Goal: Task Accomplishment & Management: Use online tool/utility

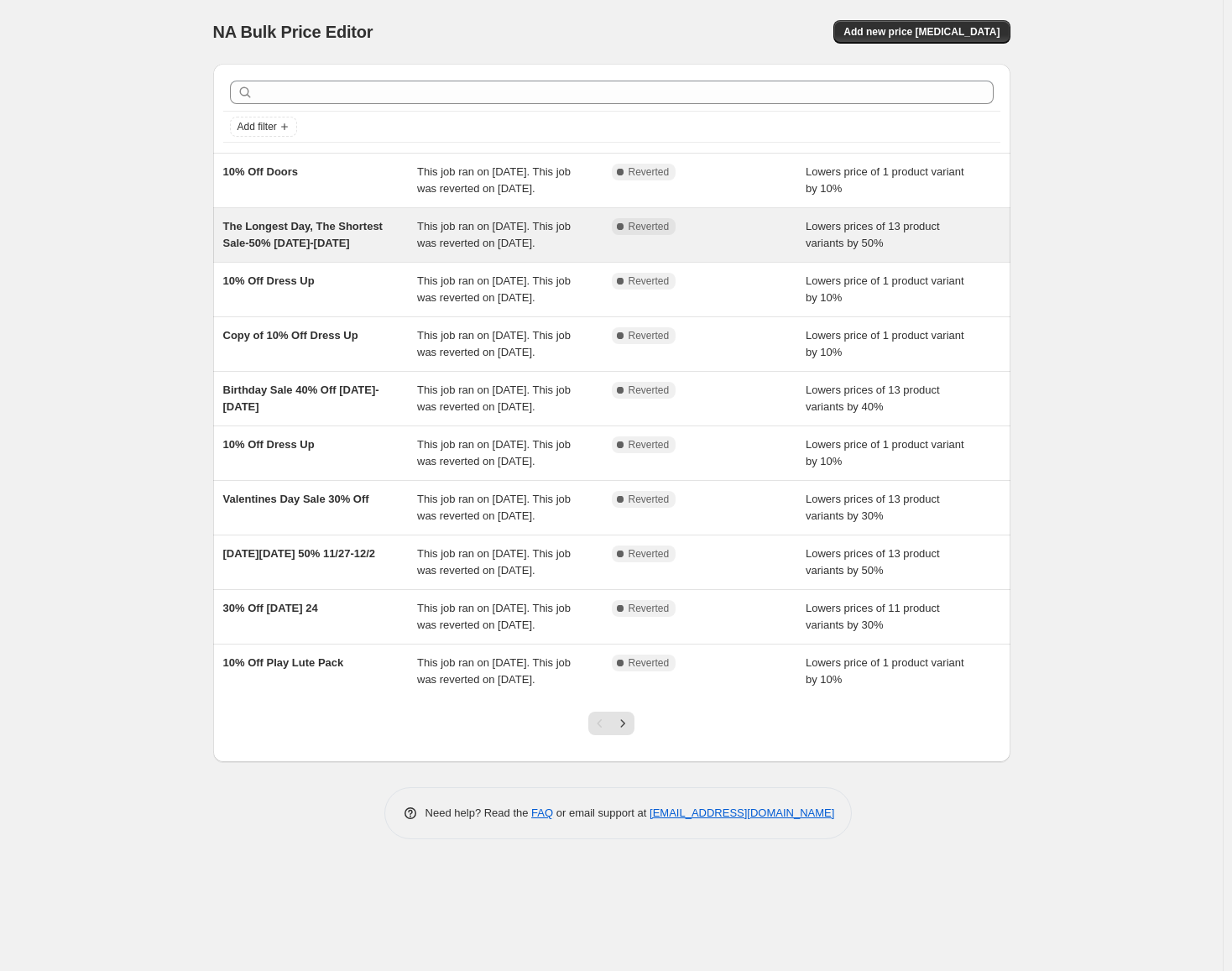
click at [388, 252] on div "The Longest Day, The Shortest Sale-50% [DATE]-[DATE]" at bounding box center [321, 235] width 195 height 34
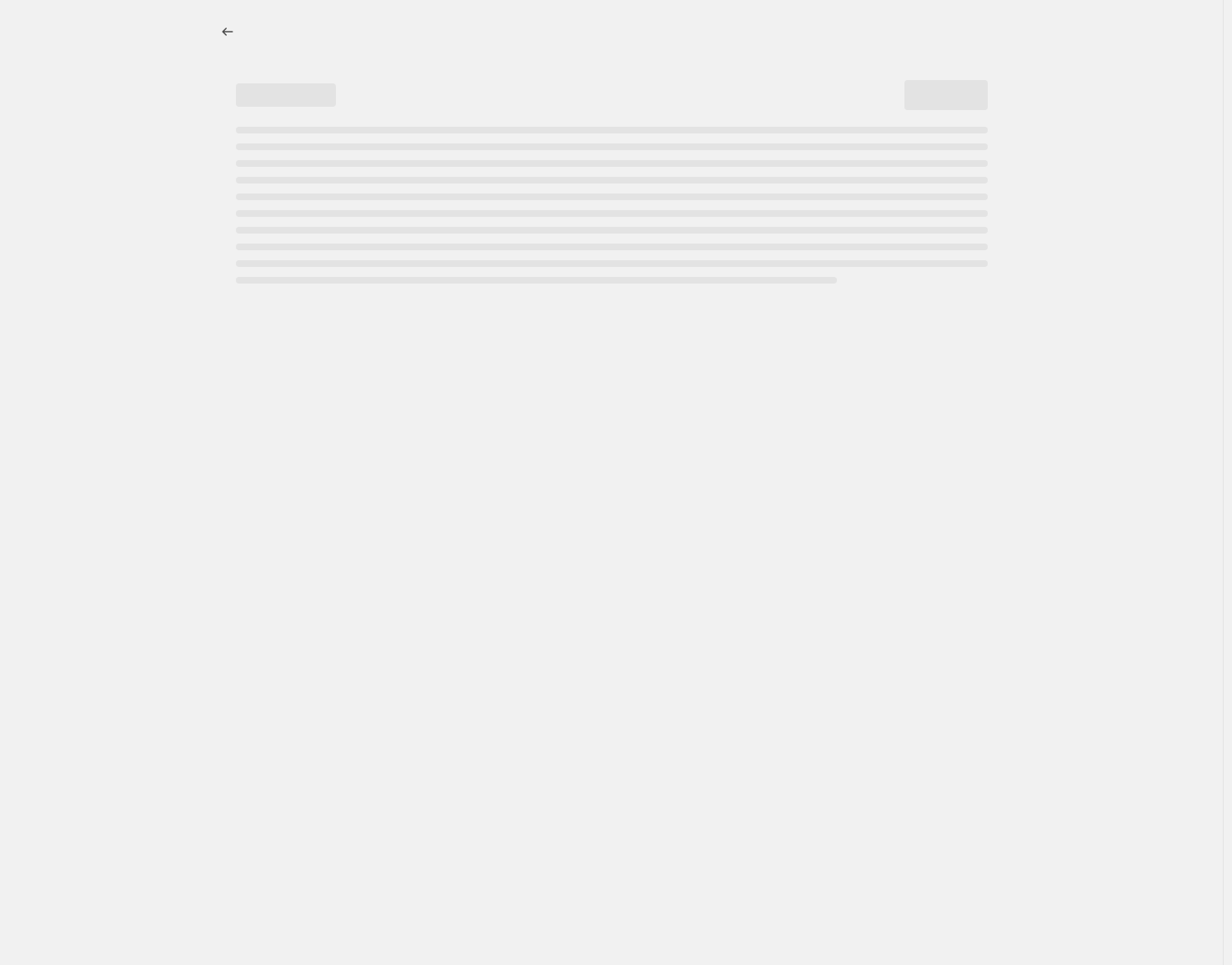
select select "percentage"
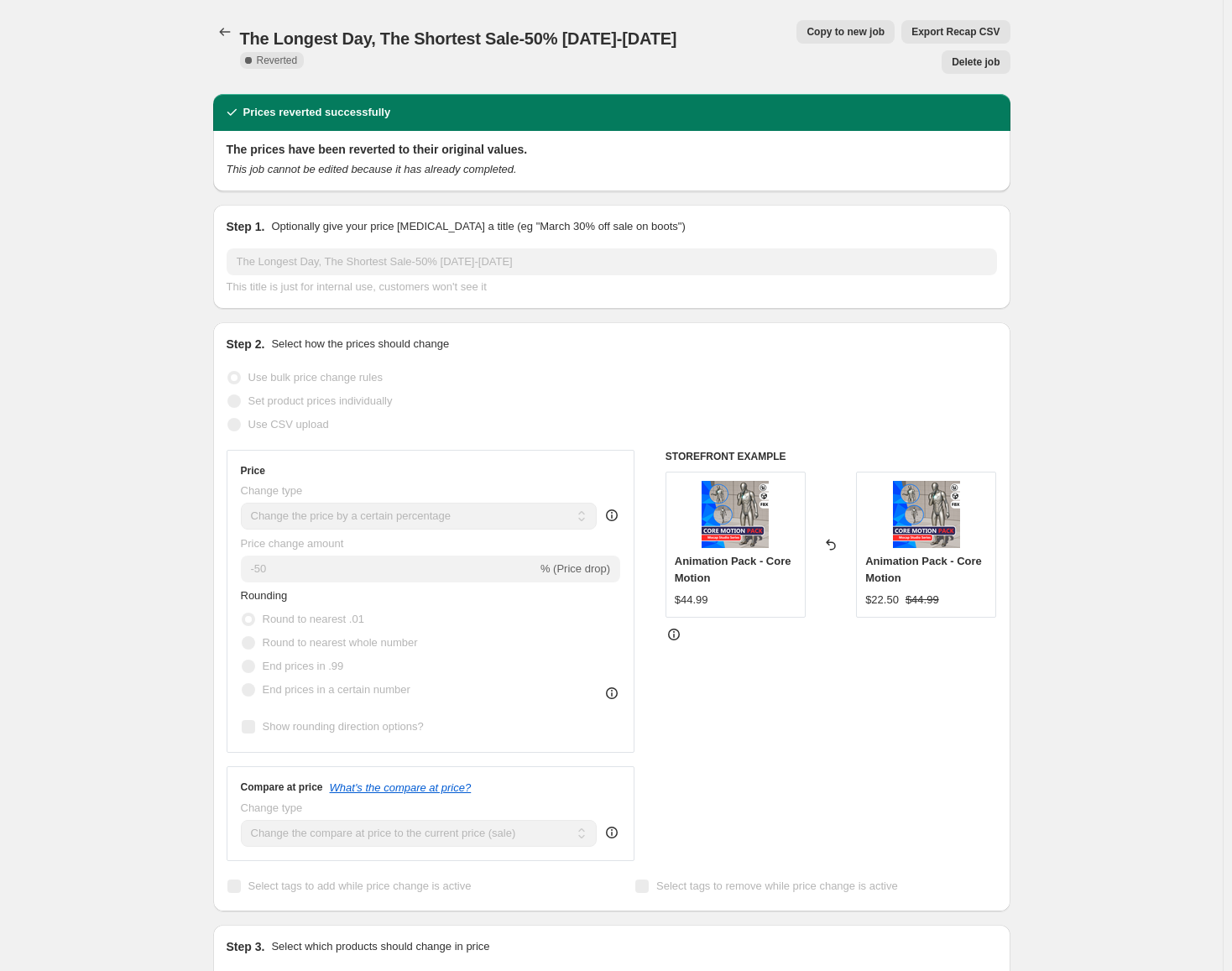
click at [806, 32] on span "Copy to new job" at bounding box center [845, 32] width 78 height 14
select select "percentage"
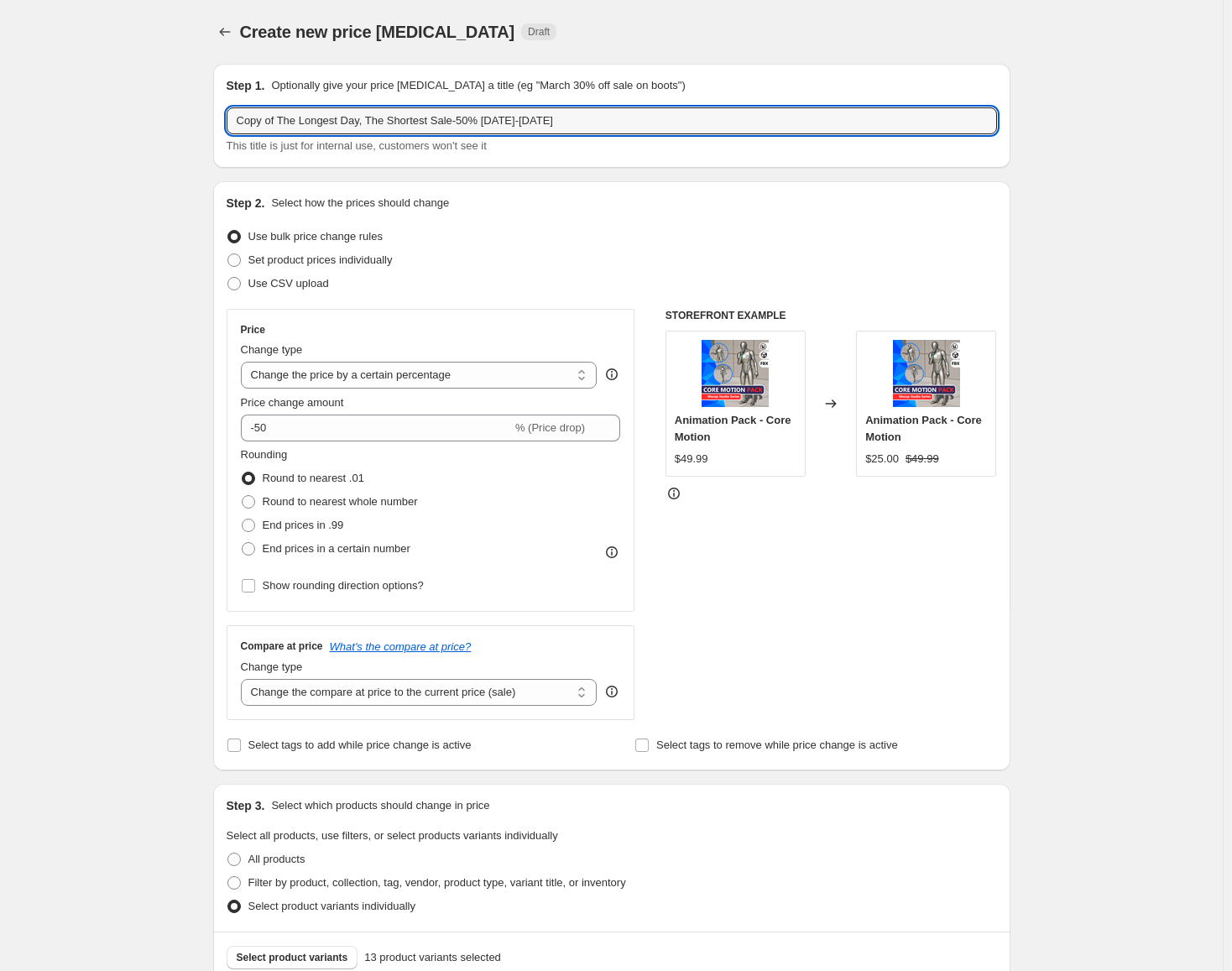
drag, startPoint x: 547, startPoint y: 120, endPoint x: 209, endPoint y: 103, distance: 338.4
click at [205, 100] on div "Step 1. Optionally give your price [MEDICAL_DATA] a title (eg "March 30% off sa…" at bounding box center [605, 838] width 810 height 1576
paste input "Animate Your August - 25% Off - 8/13-8/20"
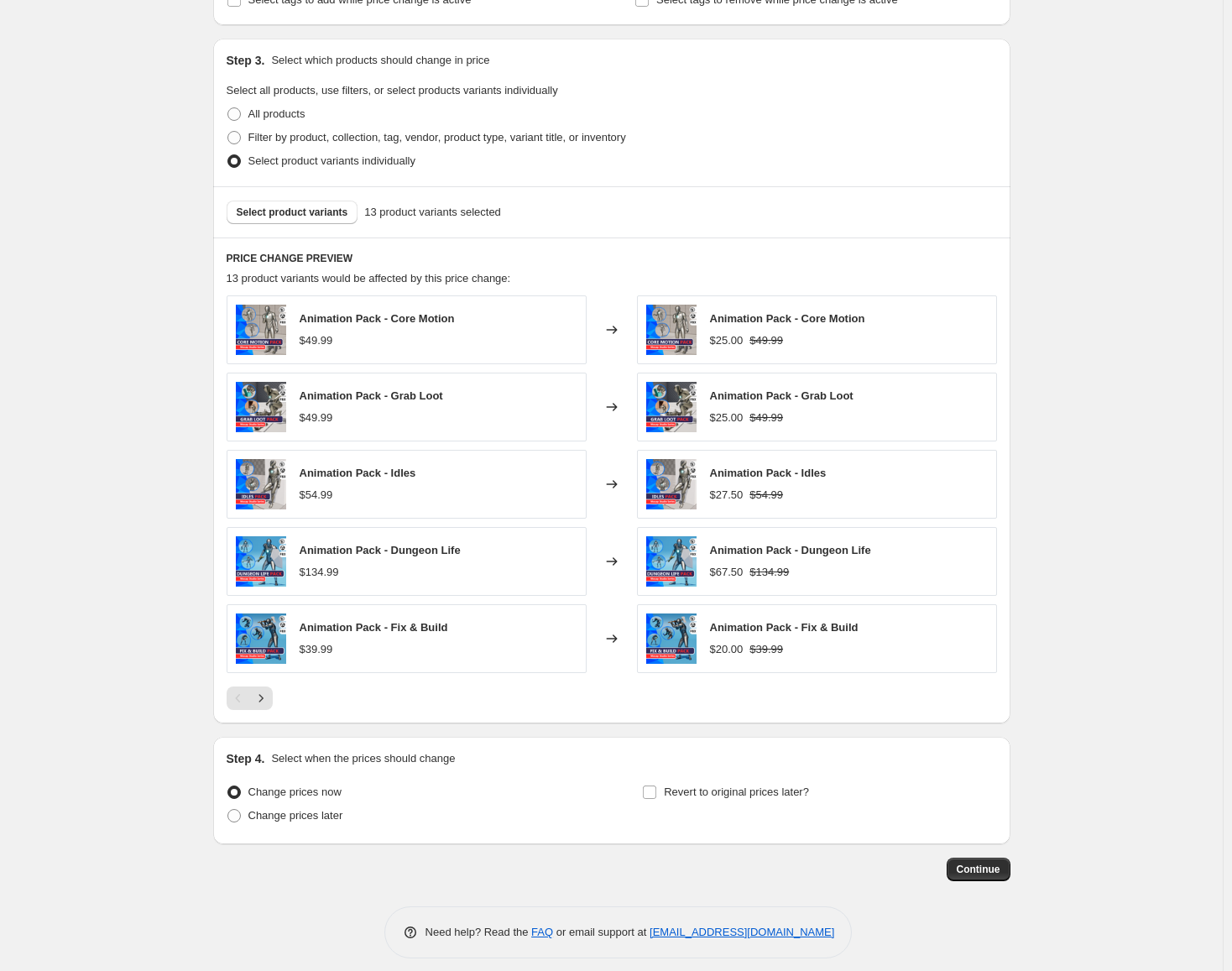
scroll to position [756, 0]
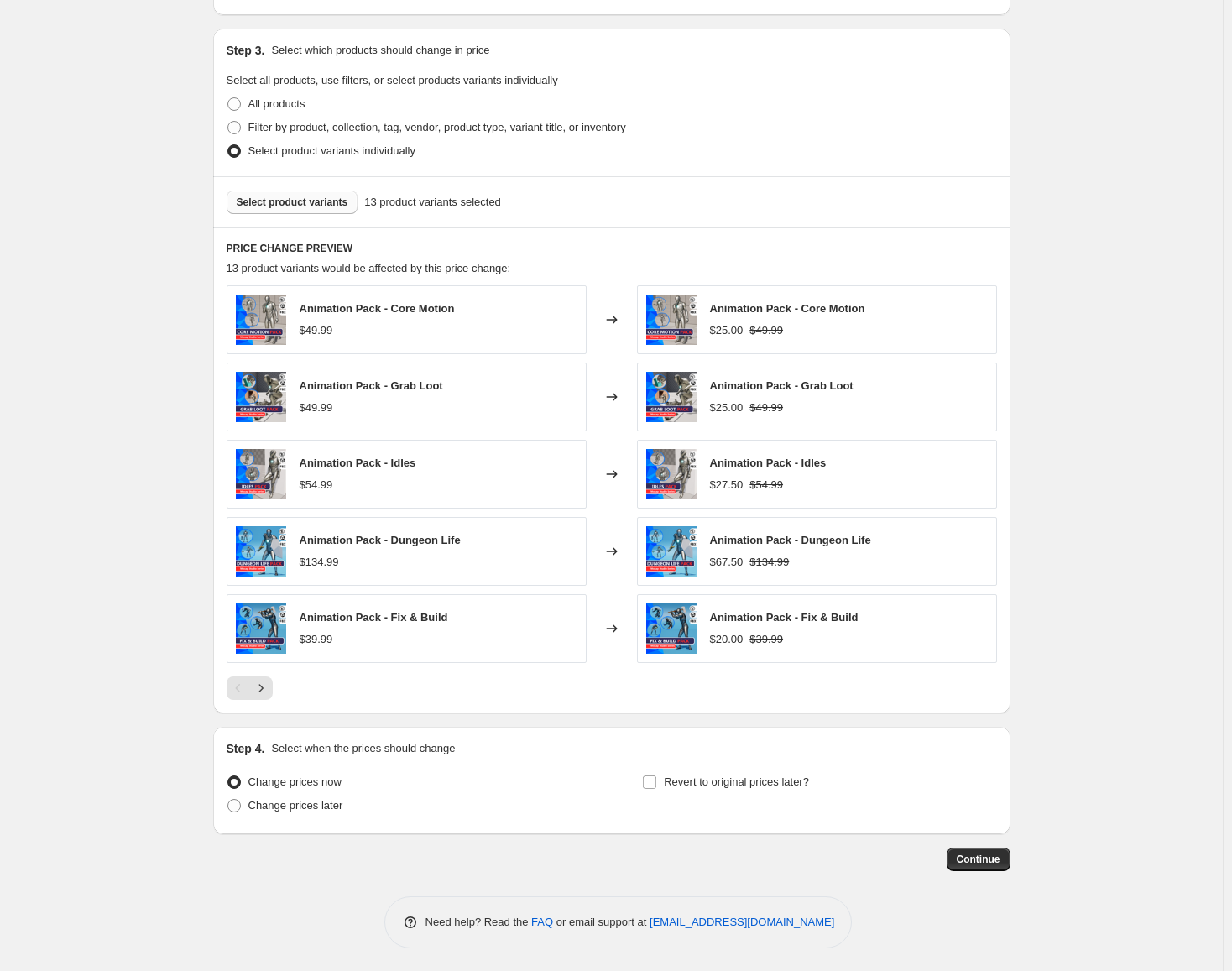
type input "Animate Your August - 25% Off - 8/13-8/20"
click at [316, 202] on span "Select product variants" at bounding box center [292, 203] width 111 height 14
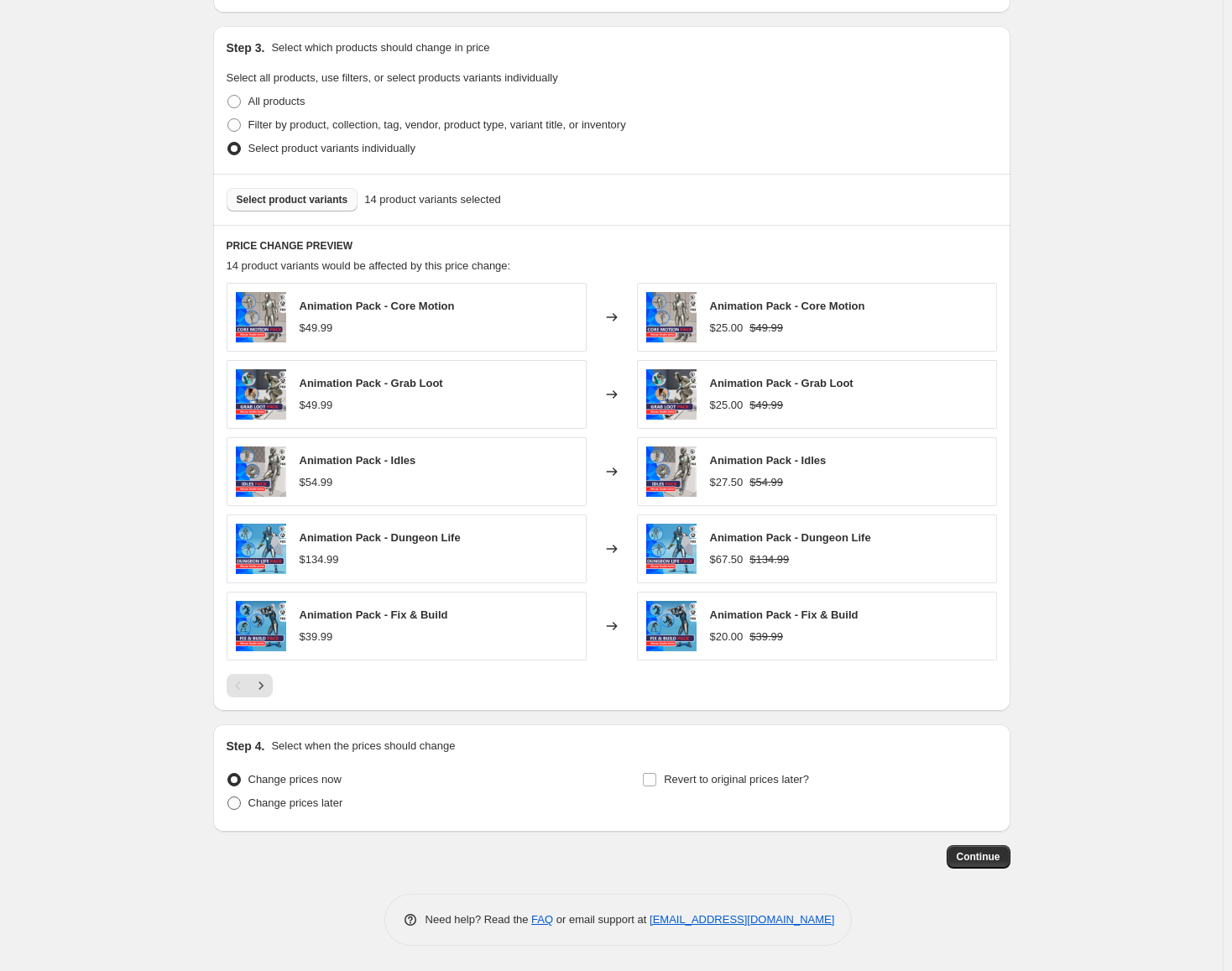
click at [238, 799] on span at bounding box center [234, 803] width 14 height 14
click at [228, 797] on input "Change prices later" at bounding box center [227, 796] width 1 height 1
radio input "true"
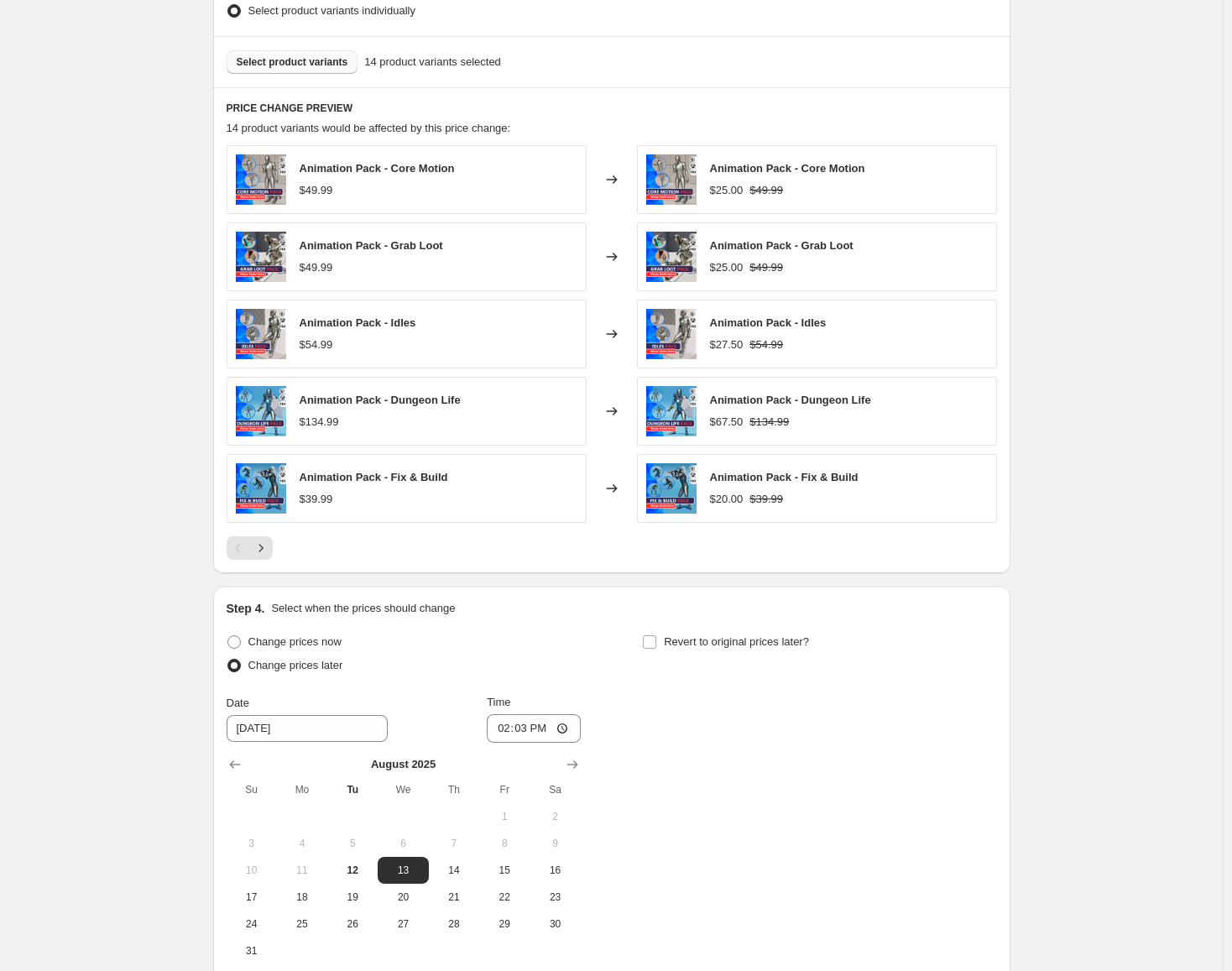
scroll to position [1072, 0]
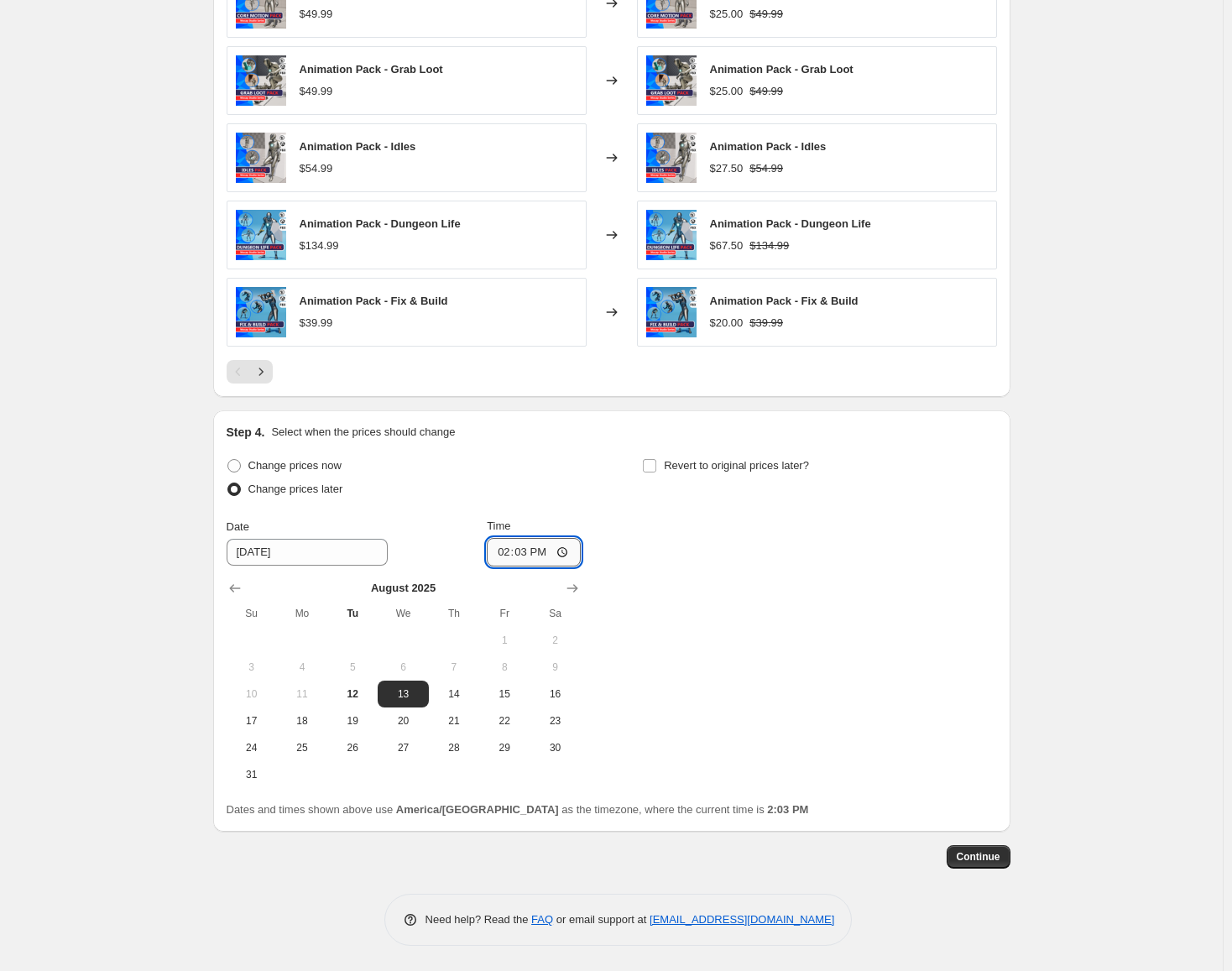
click at [529, 554] on input "14:03" at bounding box center [533, 552] width 94 height 29
type input "00:01"
click at [656, 465] on input "Revert to original prices later?" at bounding box center [649, 466] width 14 height 14
checkbox input "true"
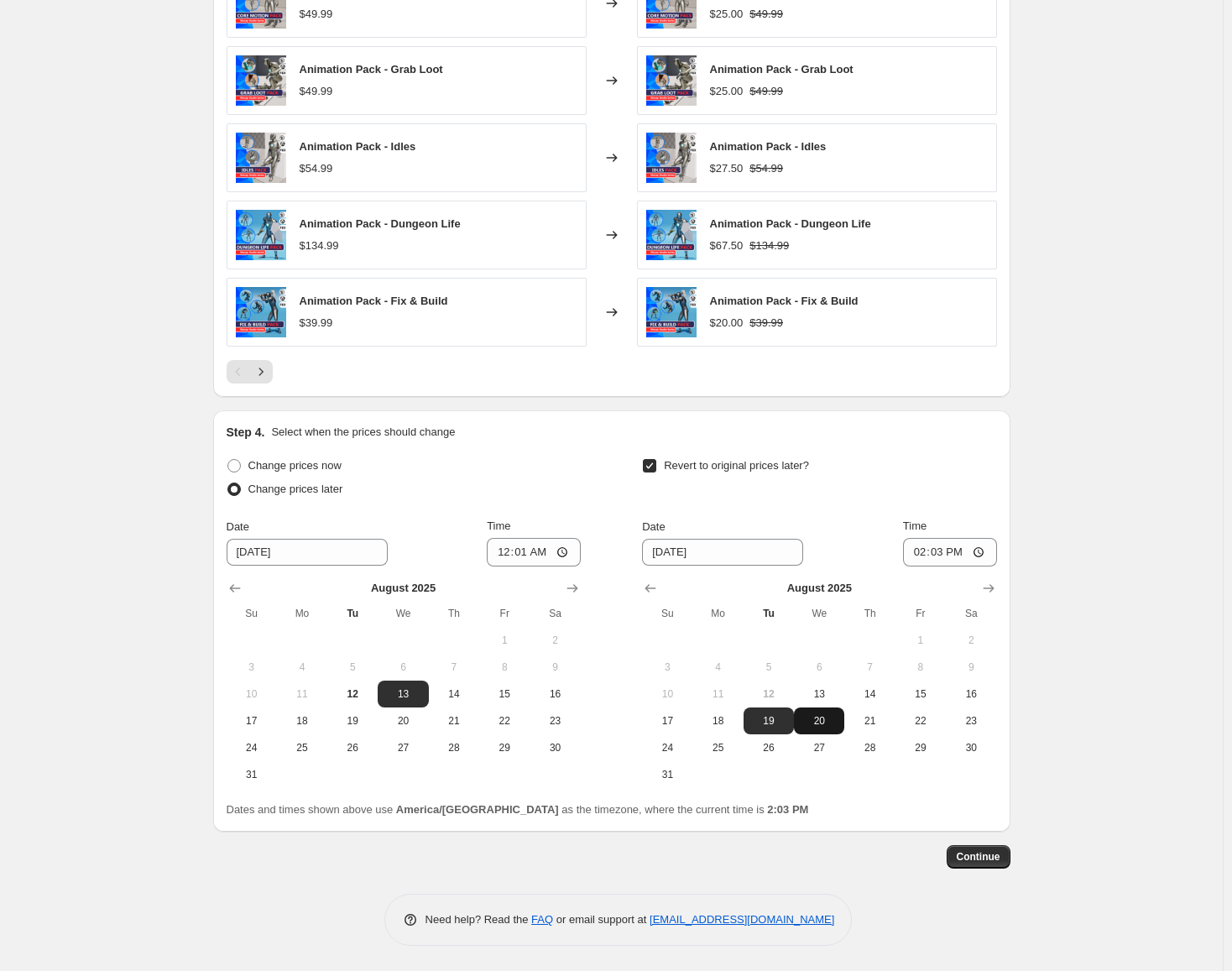
click at [843, 722] on button "20" at bounding box center [819, 720] width 51 height 27
type input "8/20/2025"
click at [924, 554] on input "14:03" at bounding box center [949, 552] width 94 height 29
type input "23:59"
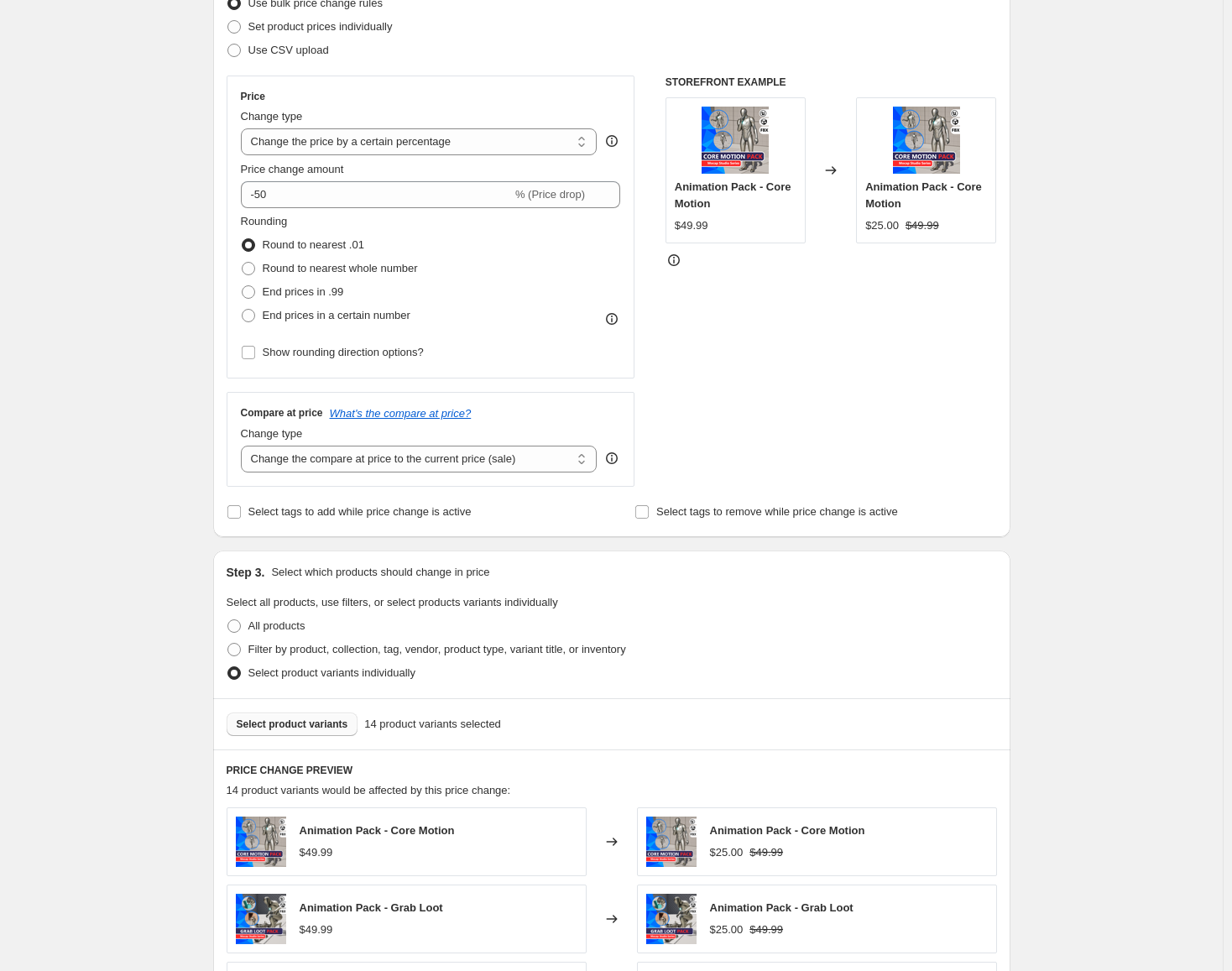
scroll to position [0, 0]
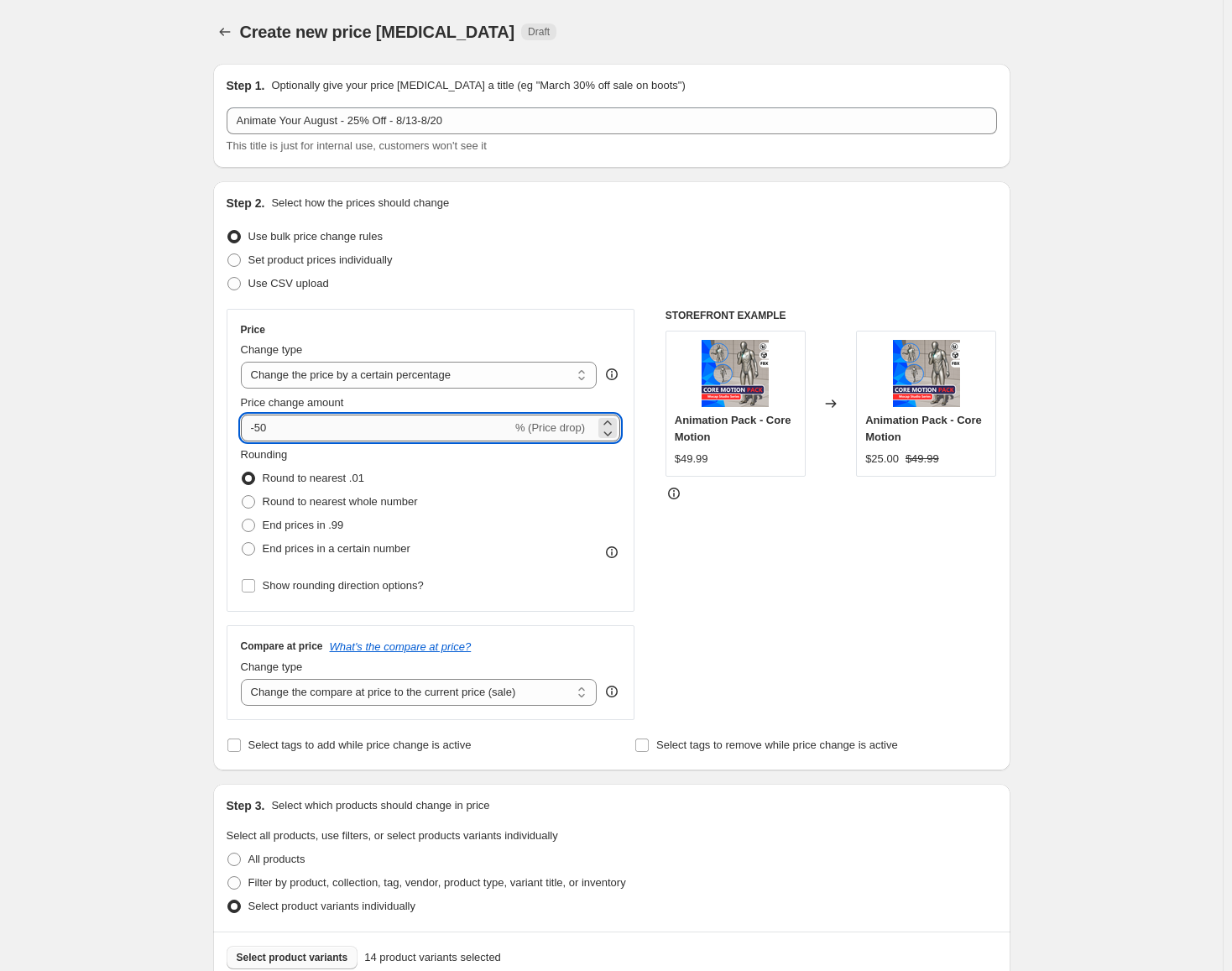
click at [274, 426] on input "-50" at bounding box center [376, 428] width 271 height 27
click at [613, 432] on icon at bounding box center [609, 433] width 8 height 5
click at [616, 431] on icon at bounding box center [607, 433] width 17 height 17
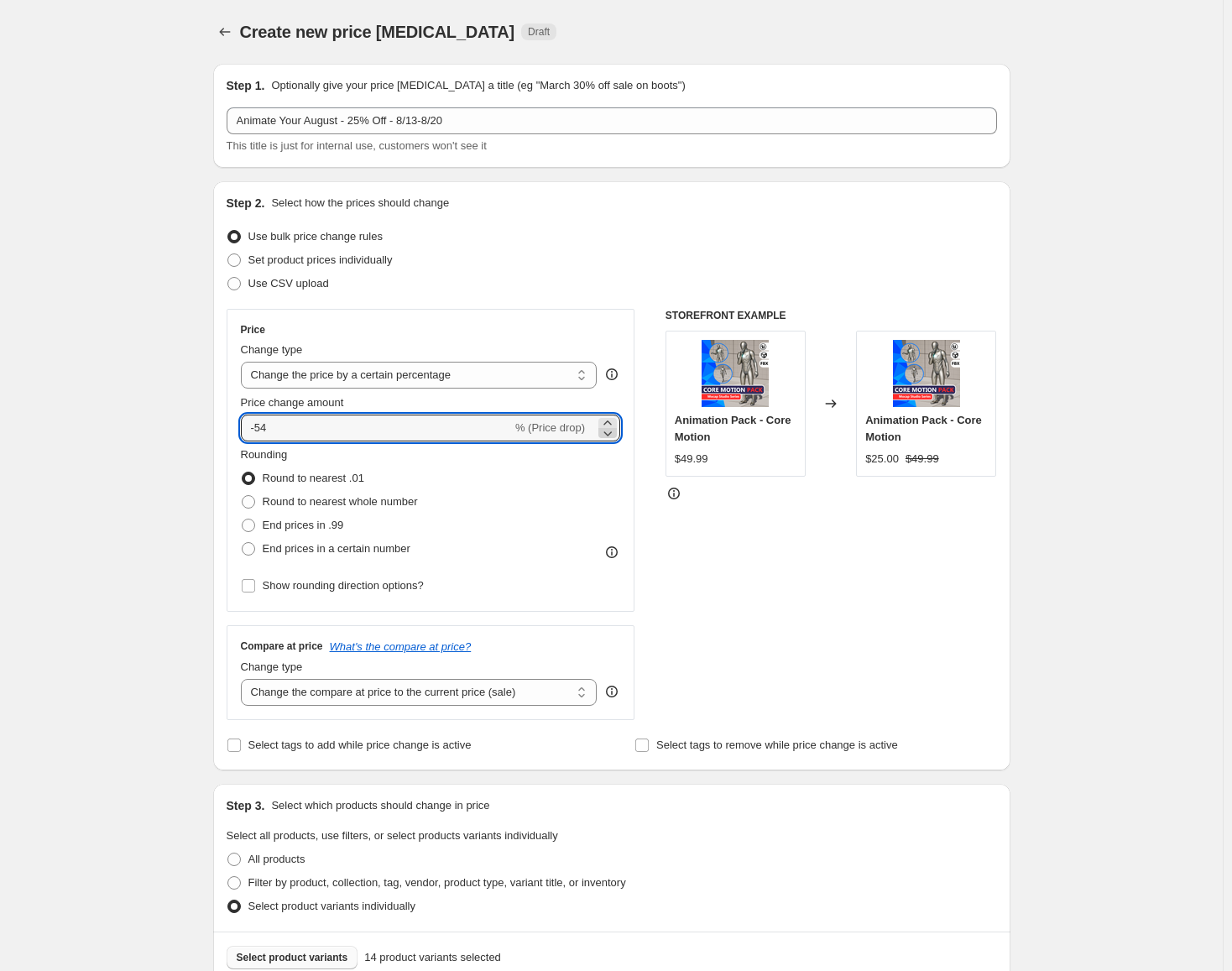
click at [616, 431] on icon at bounding box center [607, 433] width 17 height 17
type input "-55"
drag, startPoint x: 275, startPoint y: 427, endPoint x: 235, endPoint y: 426, distance: 40.0
click at [235, 426] on div "Price Change type Change the price to a certain amount Change the price by a ce…" at bounding box center [431, 460] width 409 height 303
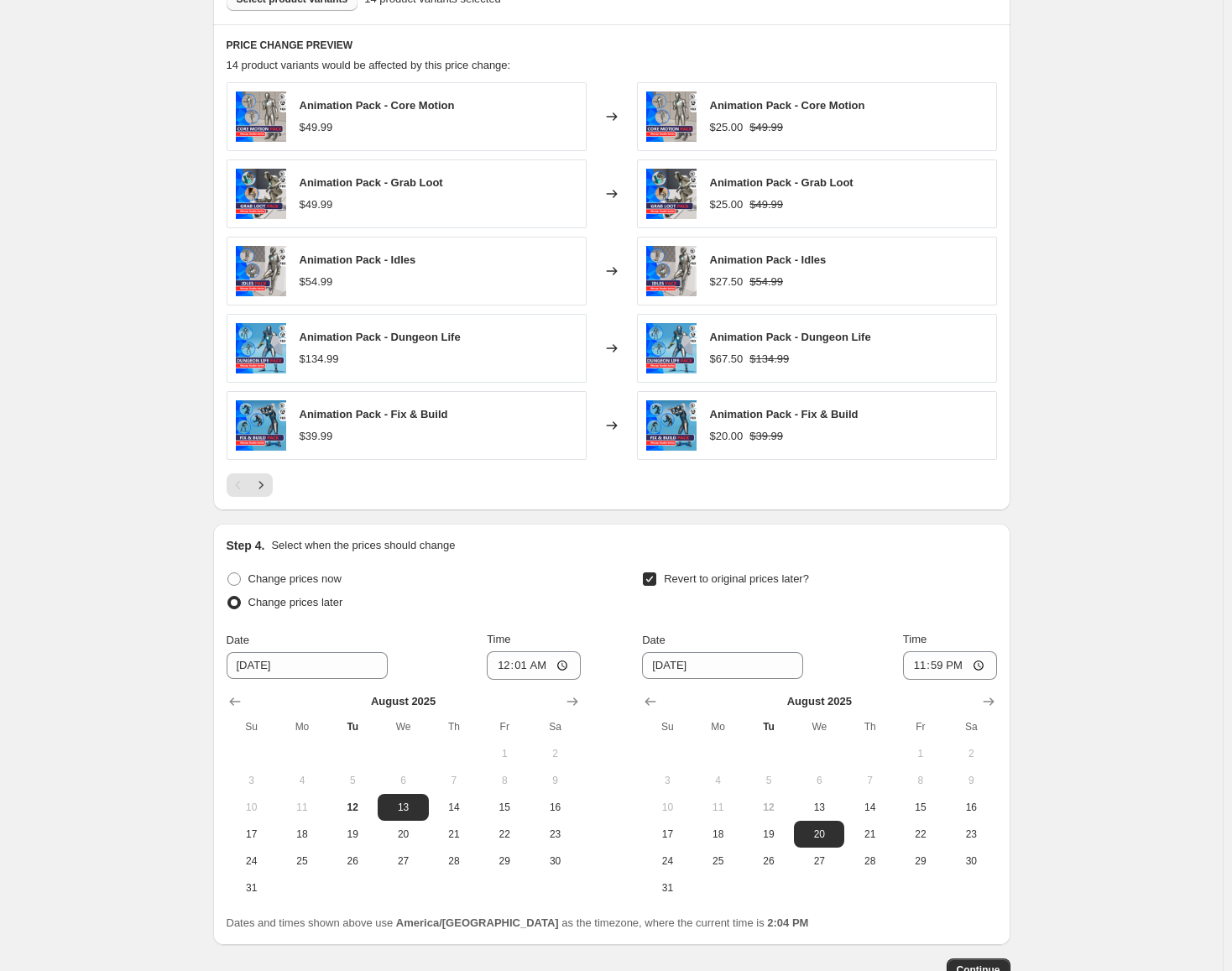
scroll to position [1072, 0]
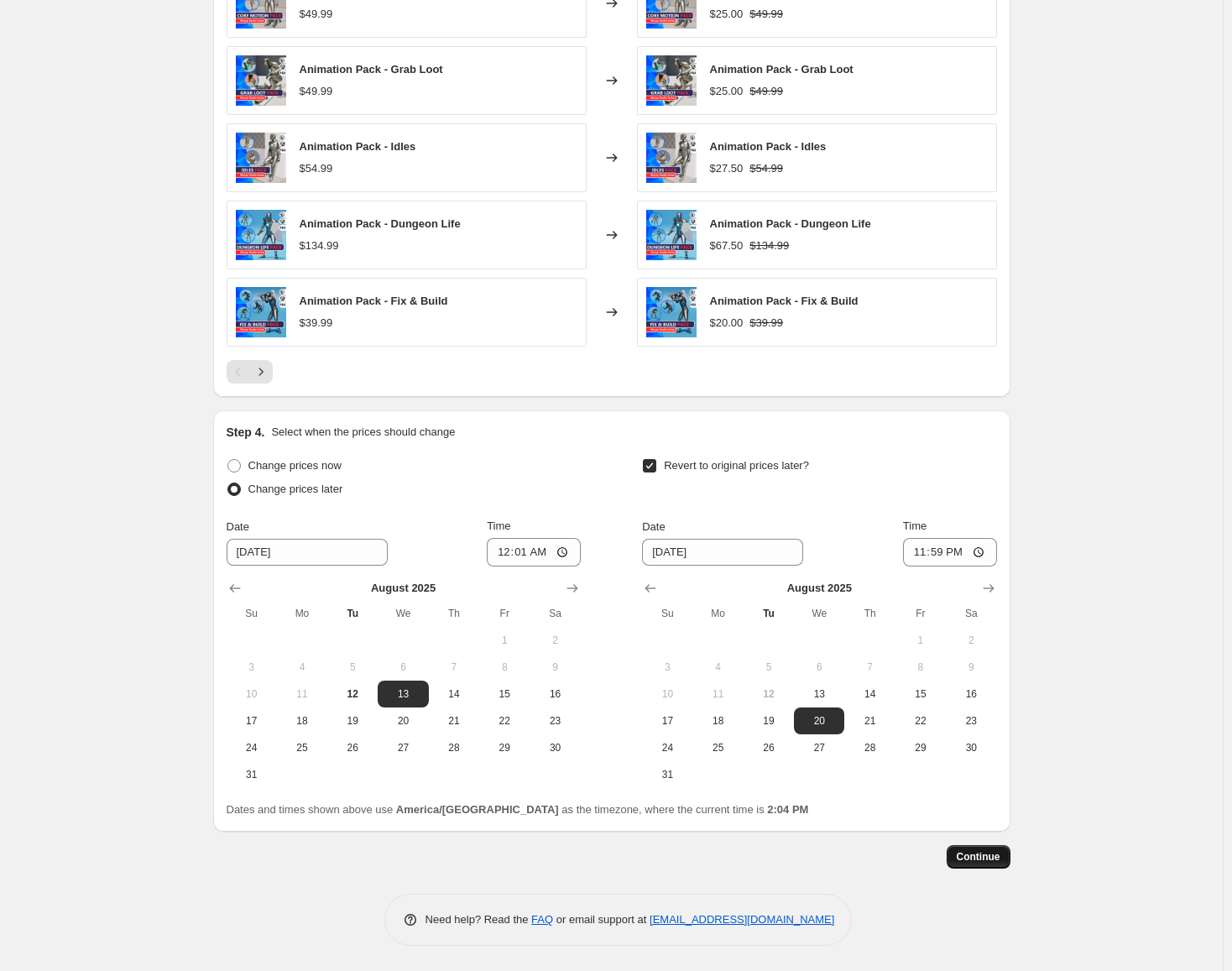
type input "-25"
click at [995, 859] on span "Continue" at bounding box center [978, 857] width 44 height 14
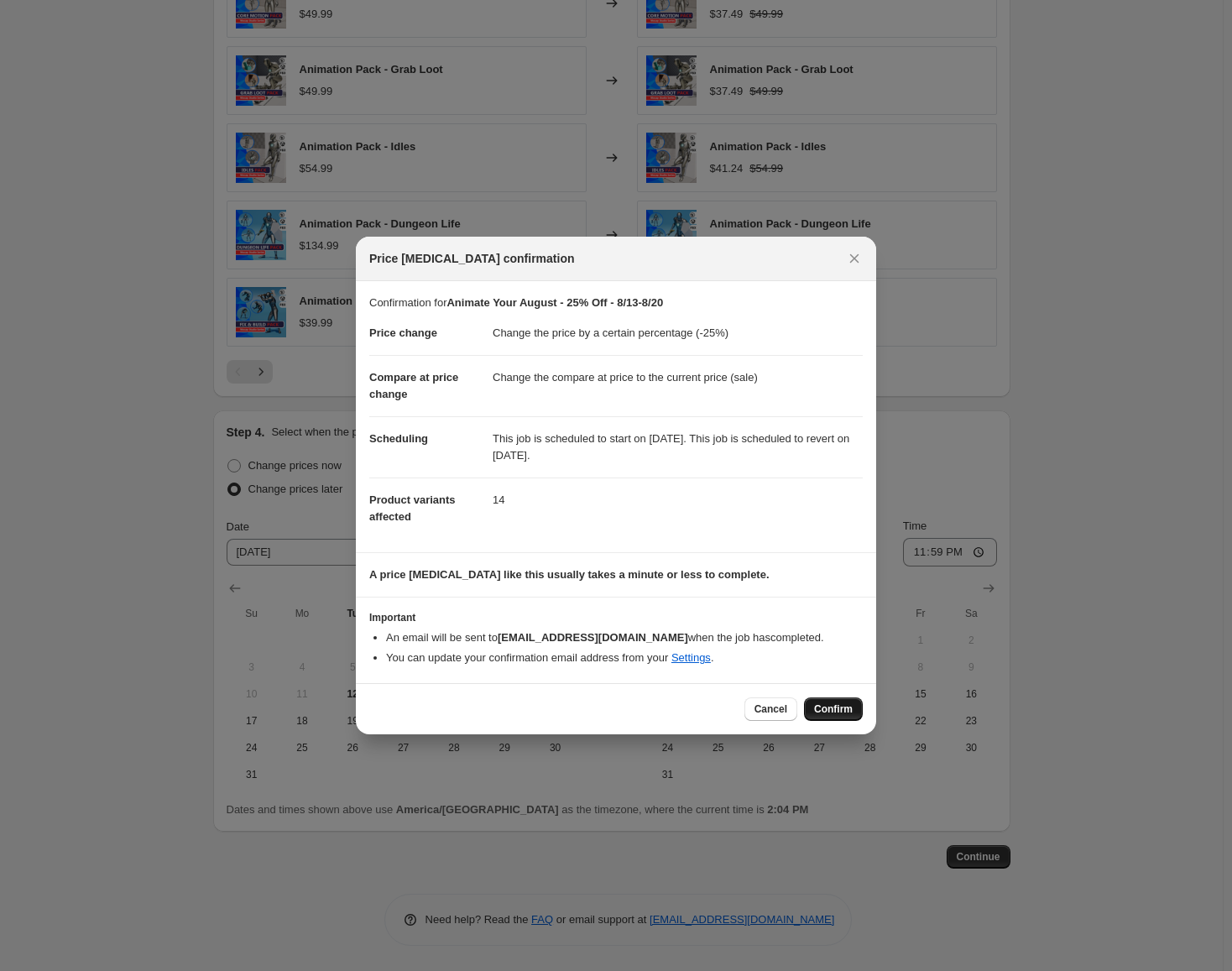
click at [840, 713] on span "Confirm" at bounding box center [833, 709] width 39 height 14
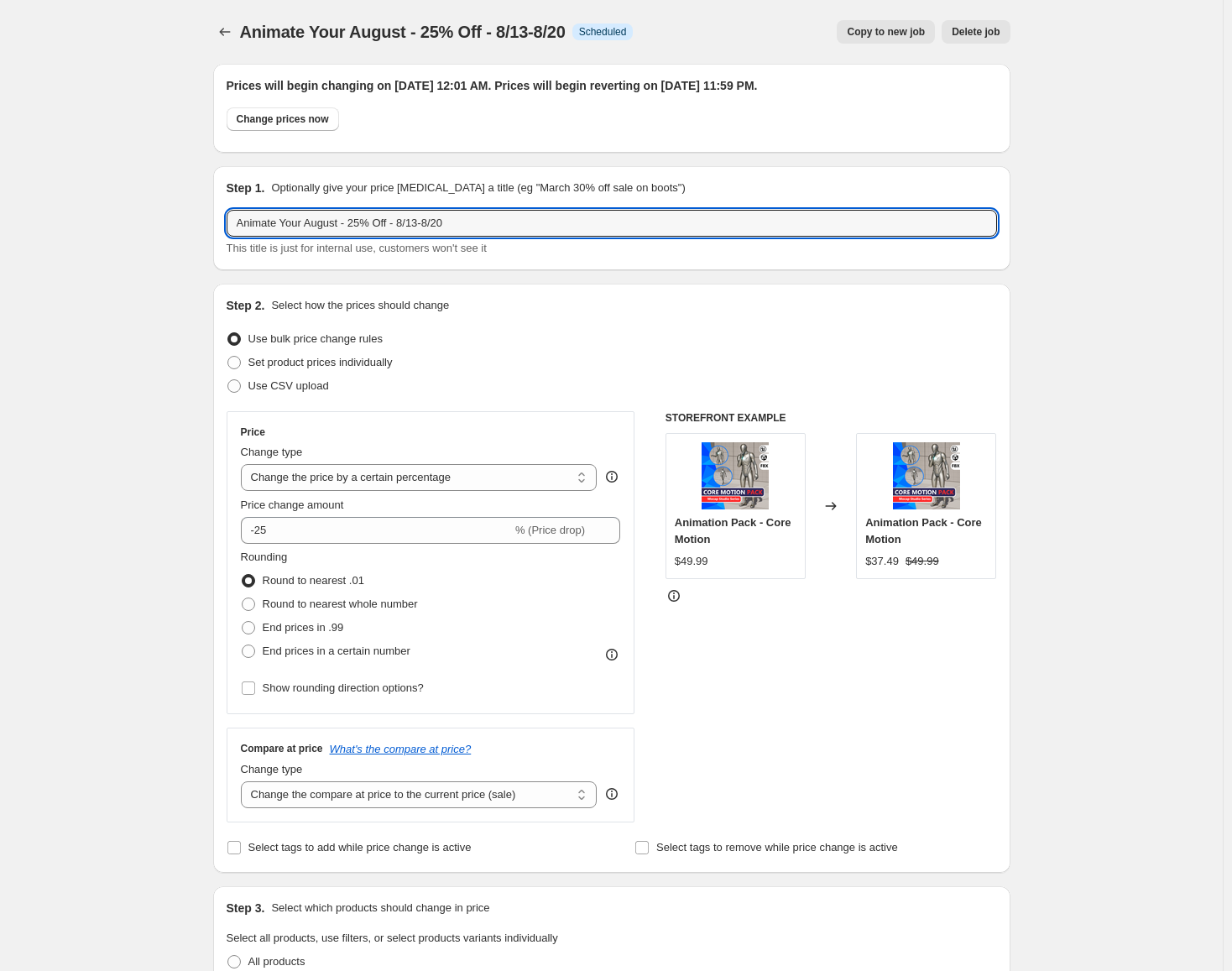
drag, startPoint x: 467, startPoint y: 224, endPoint x: 208, endPoint y: 224, distance: 259.0
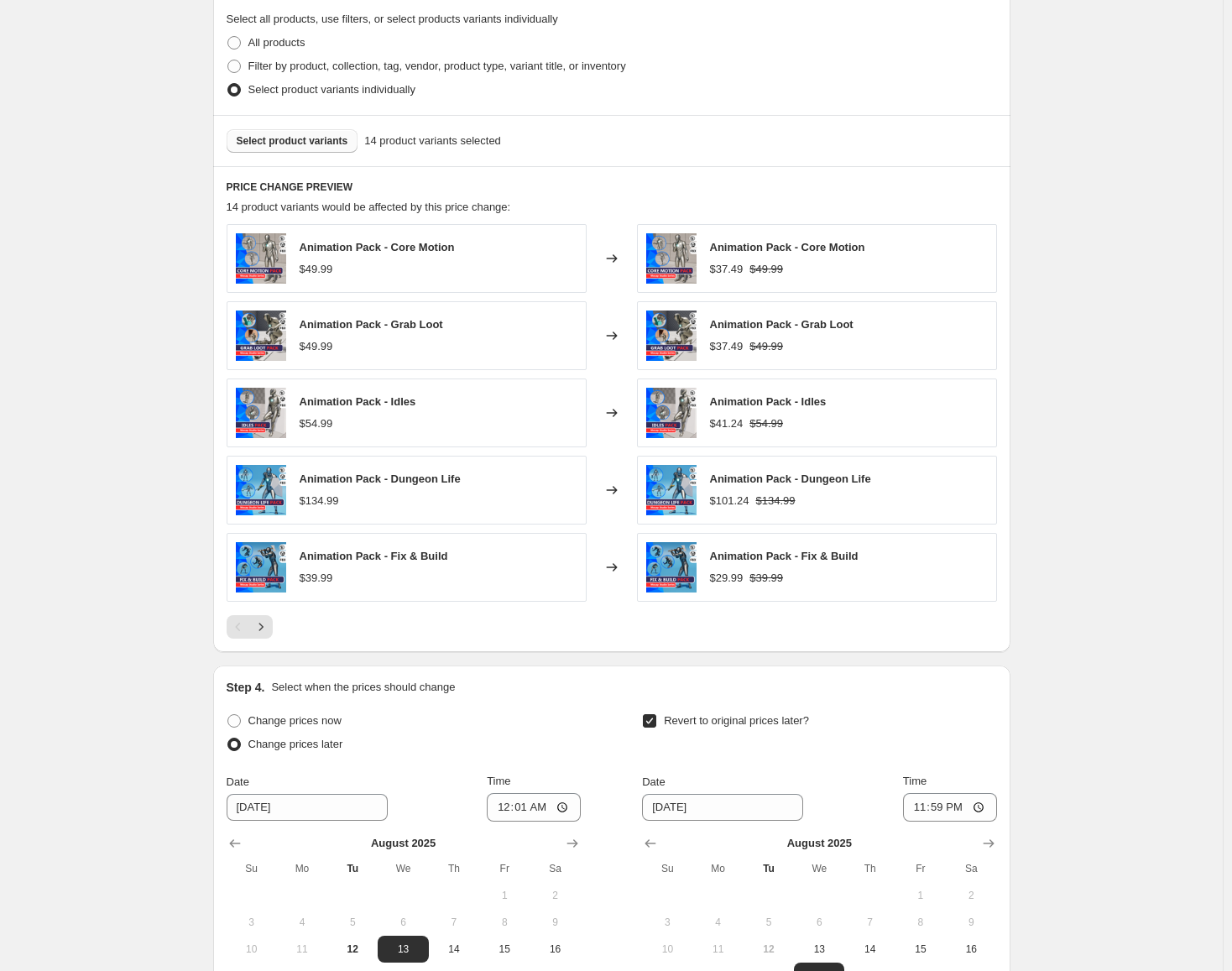
scroll to position [923, 0]
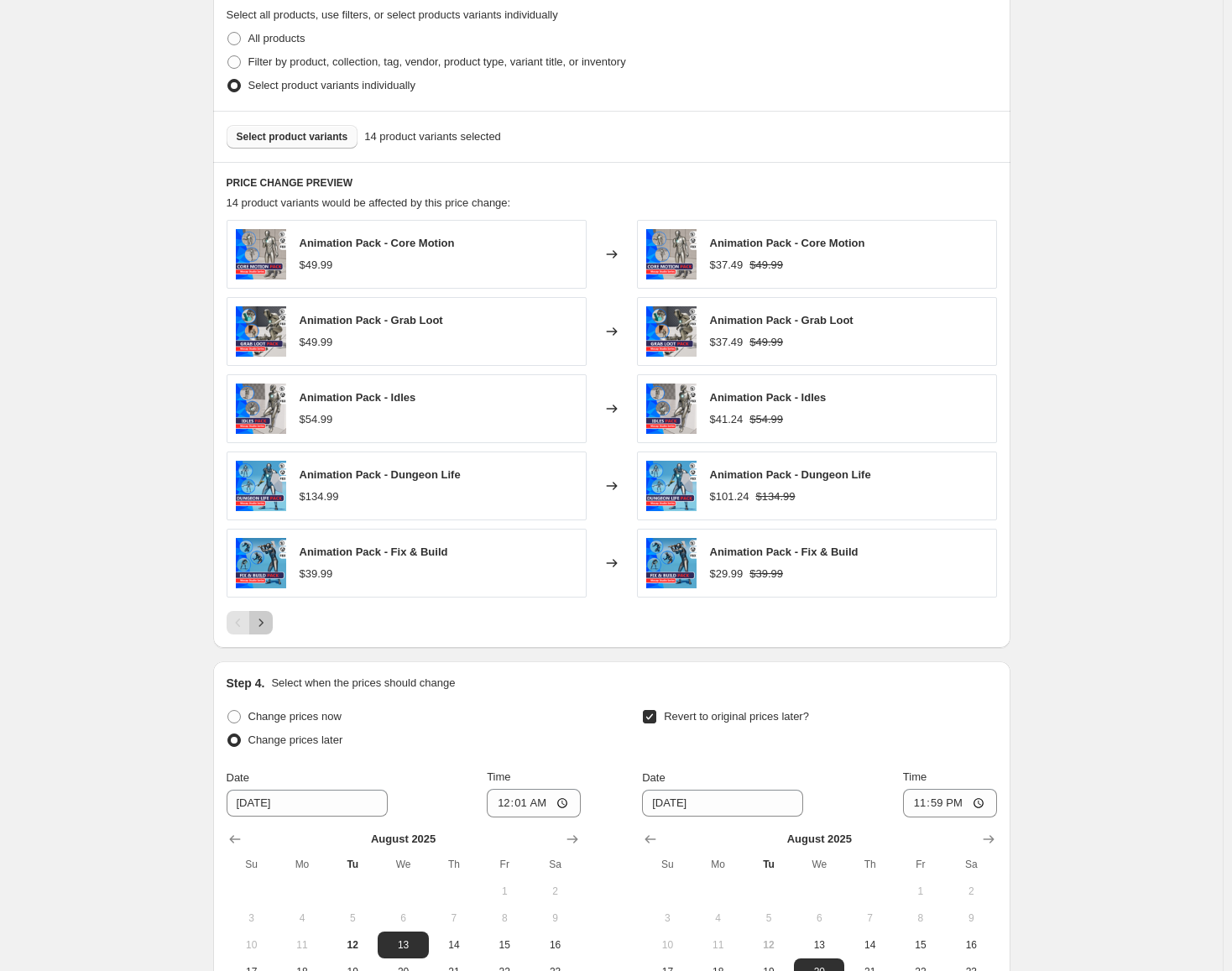
click at [263, 628] on icon "Next" at bounding box center [260, 623] width 17 height 17
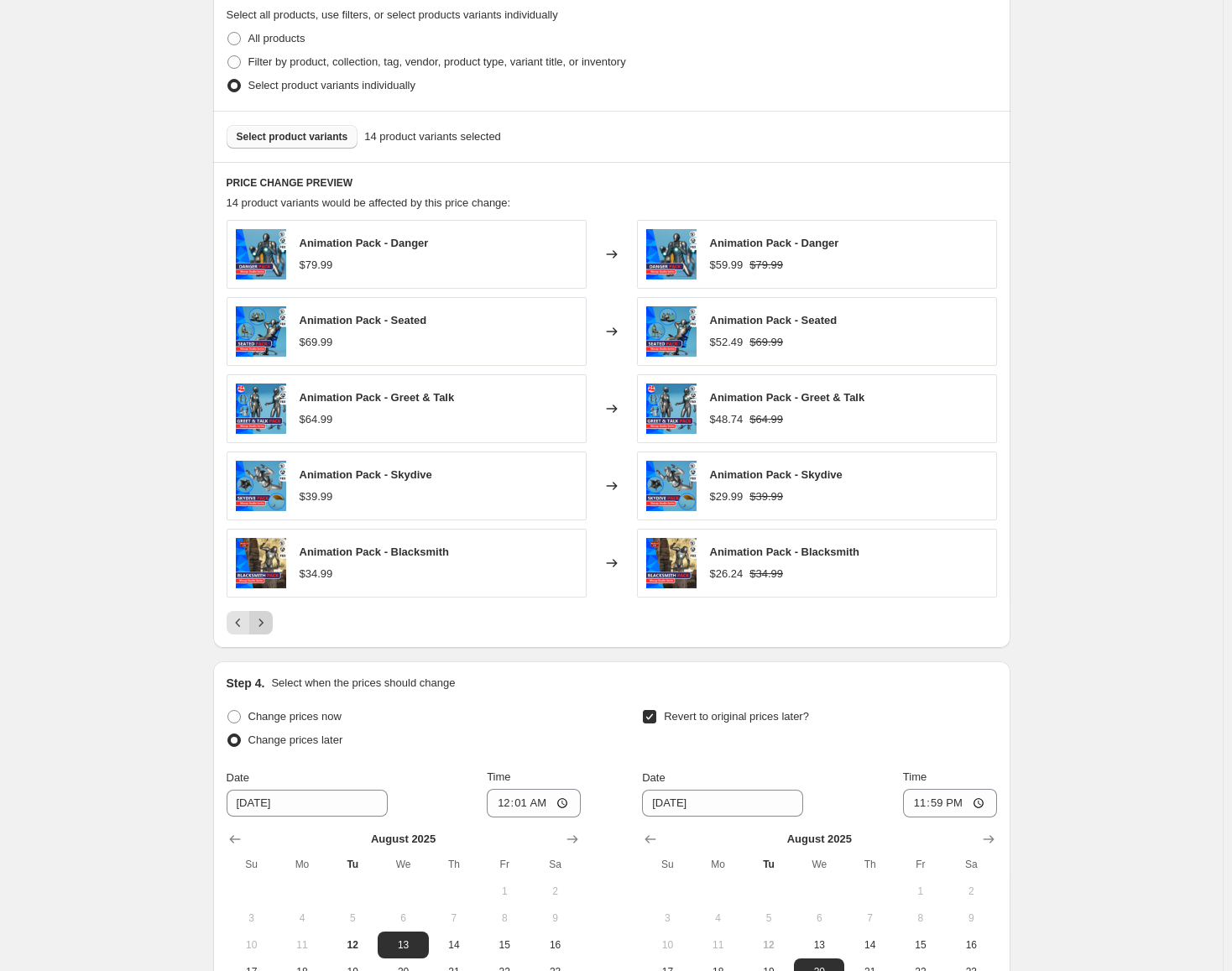
click at [265, 621] on icon "Next" at bounding box center [260, 623] width 17 height 17
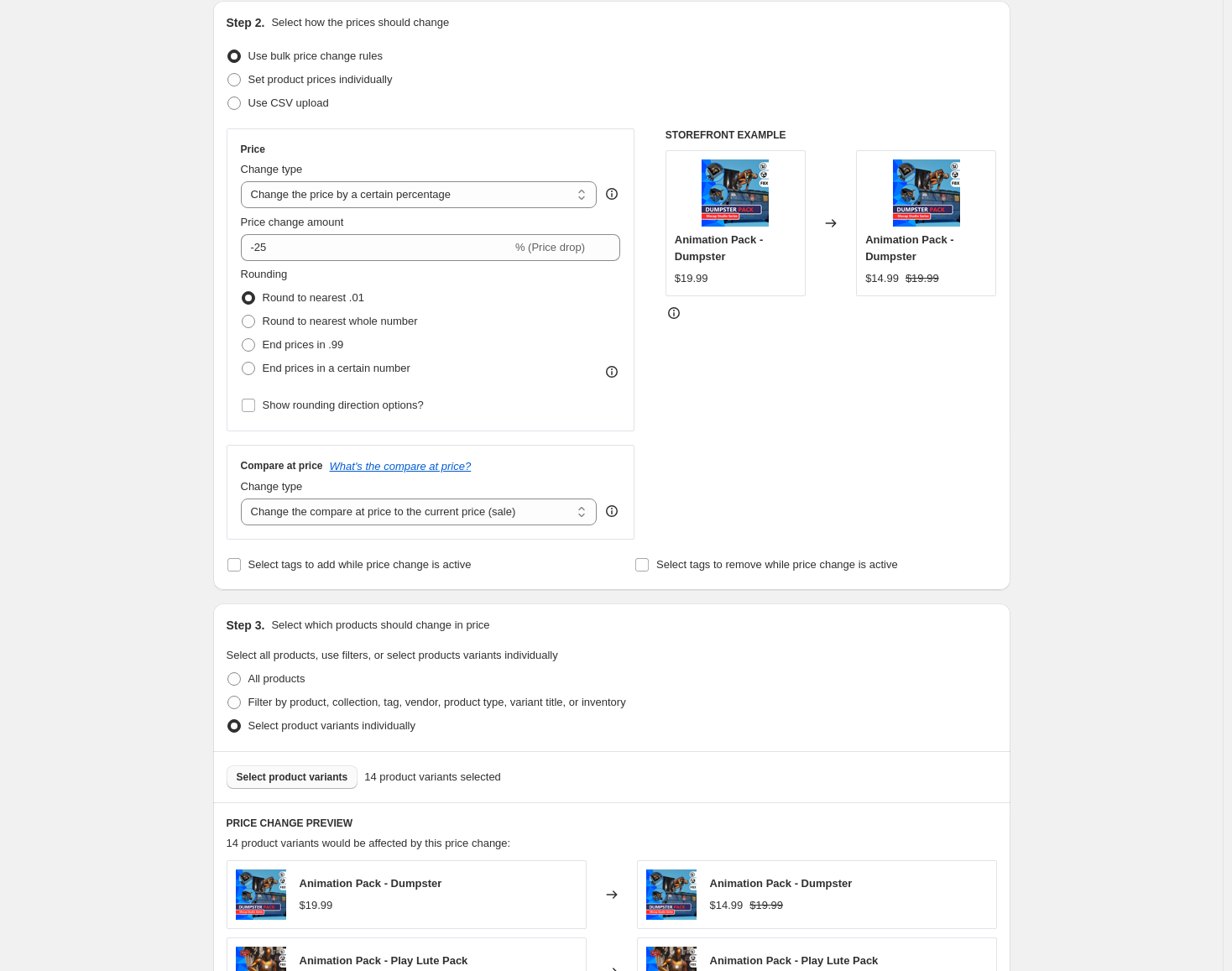
scroll to position [0, 0]
